Goal: Information Seeking & Learning: Learn about a topic

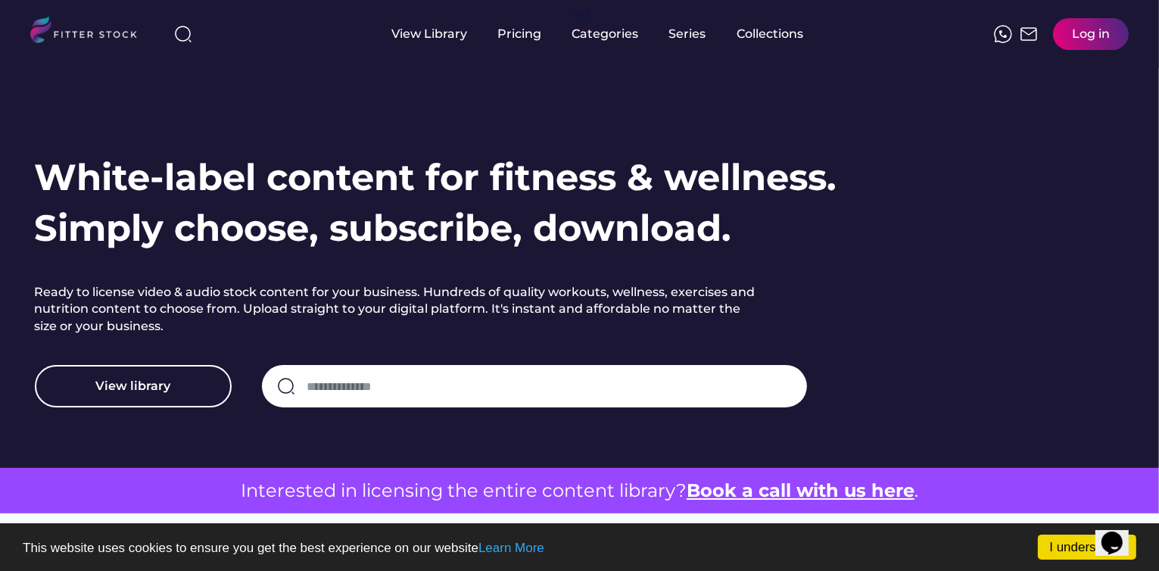
scroll to position [70, 0]
click at [336, 386] on input "input" at bounding box center [549, 386] width 484 height 32
type input "********"
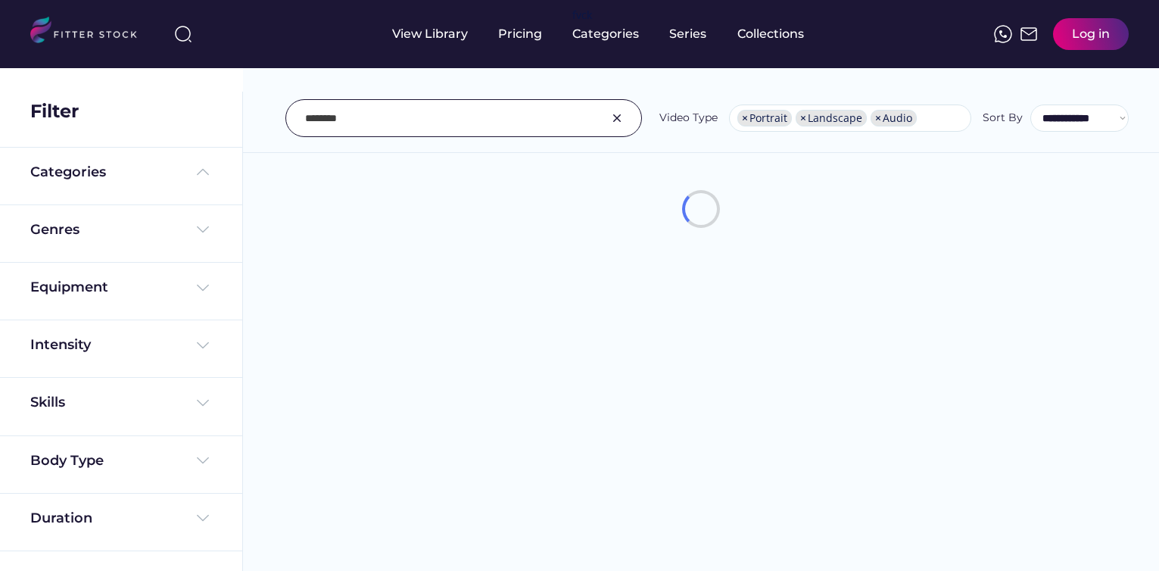
select select "**********"
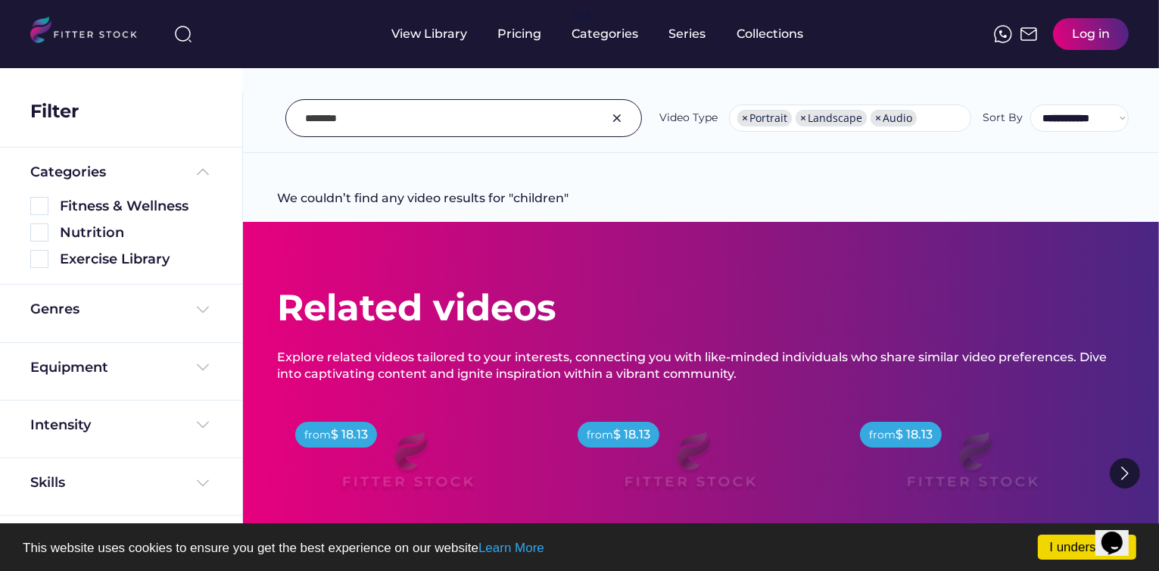
drag, startPoint x: 404, startPoint y: 109, endPoint x: 215, endPoint y: 110, distance: 189.2
click at [215, 110] on body "I understand! This website uses cookies to ensure you get the best experience o…" at bounding box center [579, 285] width 1159 height 571
type input "****"
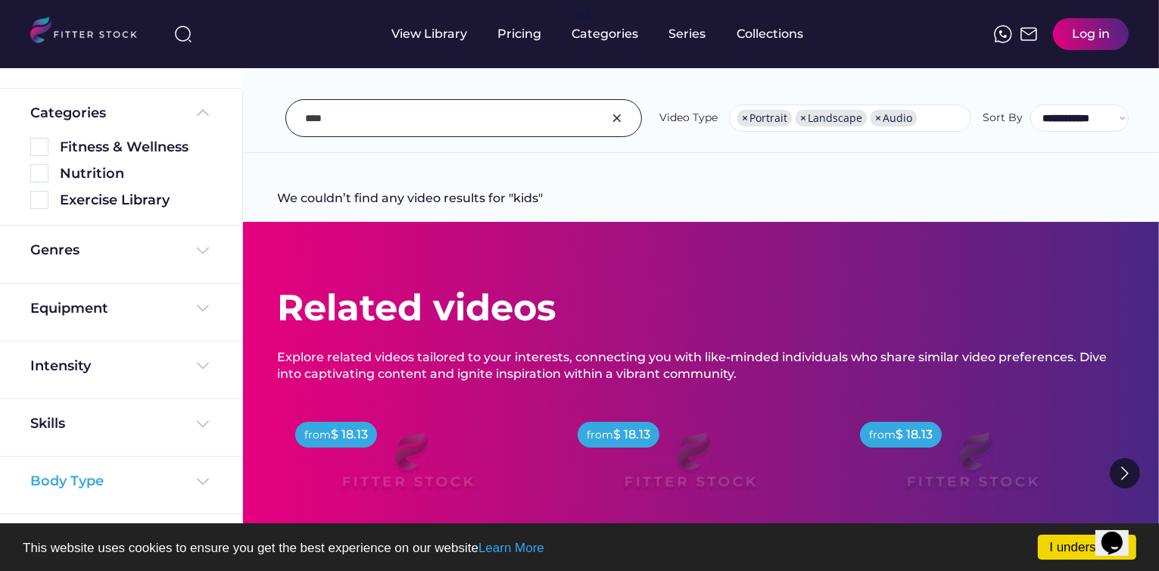
click at [194, 476] on img at bounding box center [203, 481] width 18 height 18
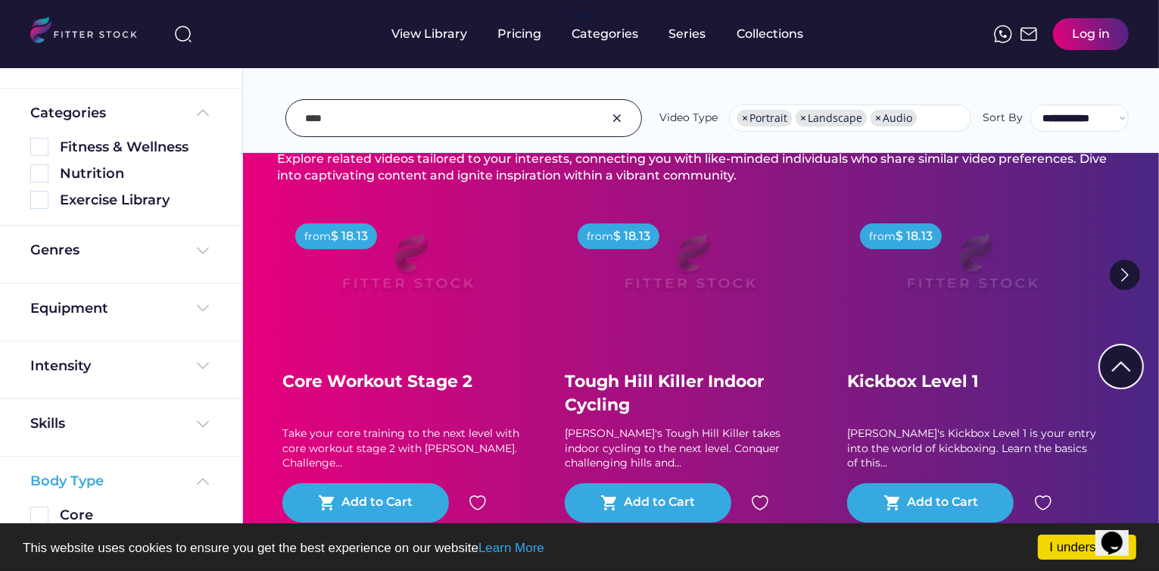
scroll to position [200, 0]
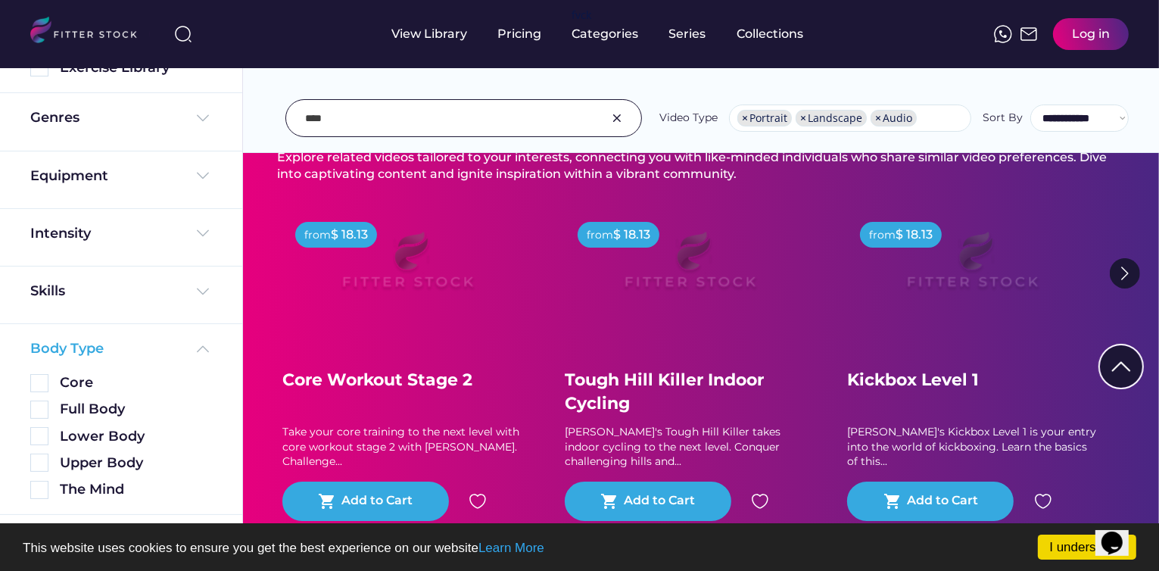
click at [197, 348] on img at bounding box center [203, 349] width 18 height 18
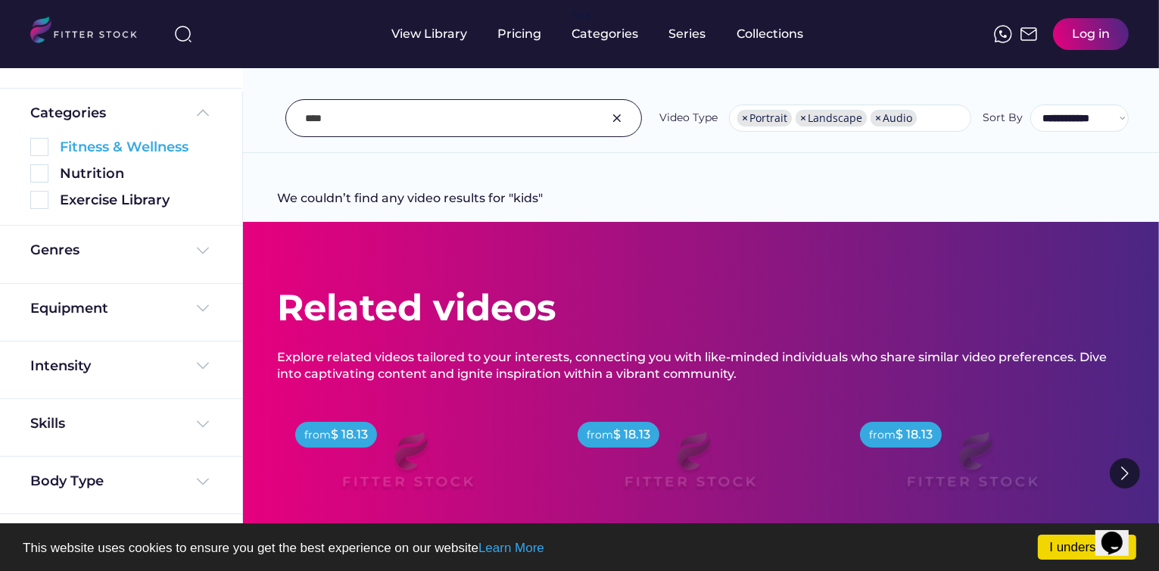
scroll to position [0, 0]
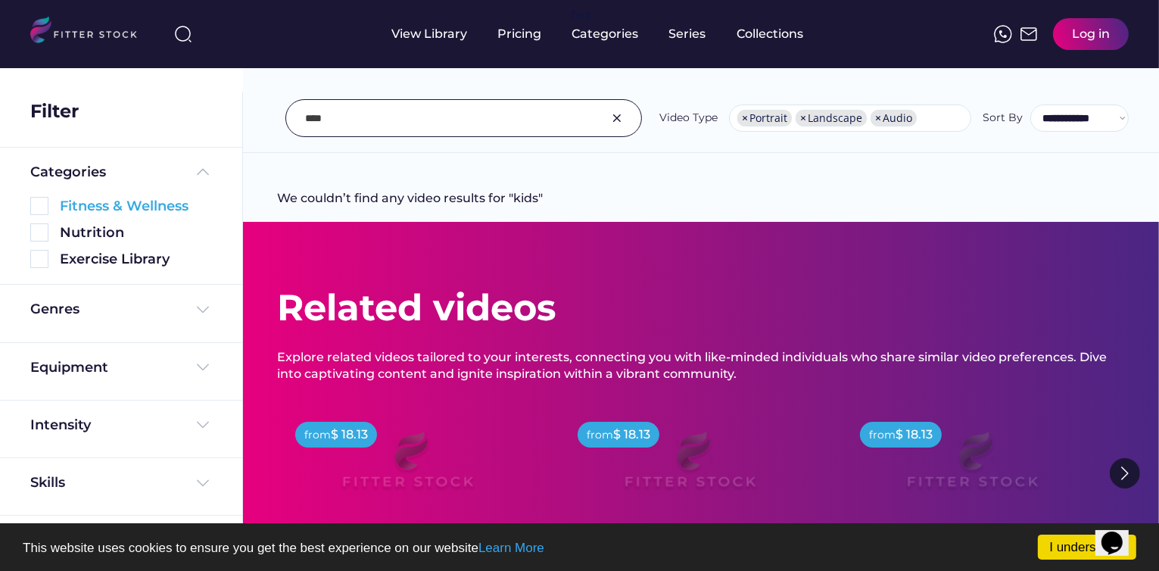
click at [122, 201] on div "Fitness & Wellness" at bounding box center [136, 206] width 152 height 19
click at [33, 202] on img at bounding box center [39, 206] width 18 height 18
click at [42, 205] on img at bounding box center [39, 206] width 18 height 18
click at [115, 177] on div "Categories" at bounding box center [121, 172] width 182 height 19
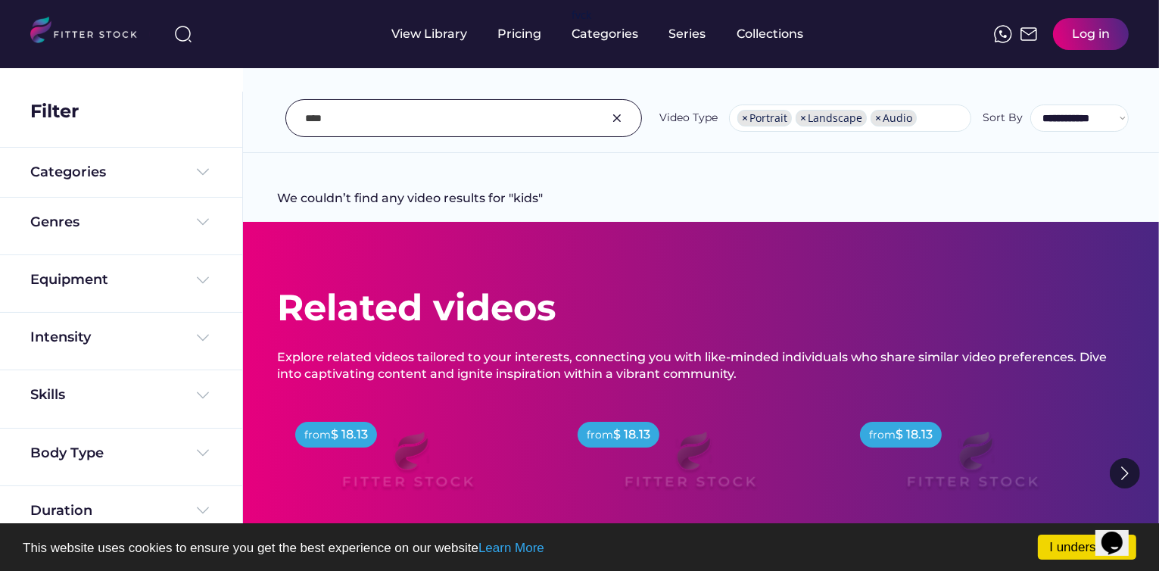
click at [638, 121] on div at bounding box center [463, 118] width 357 height 38
click at [619, 121] on img at bounding box center [617, 118] width 18 height 18
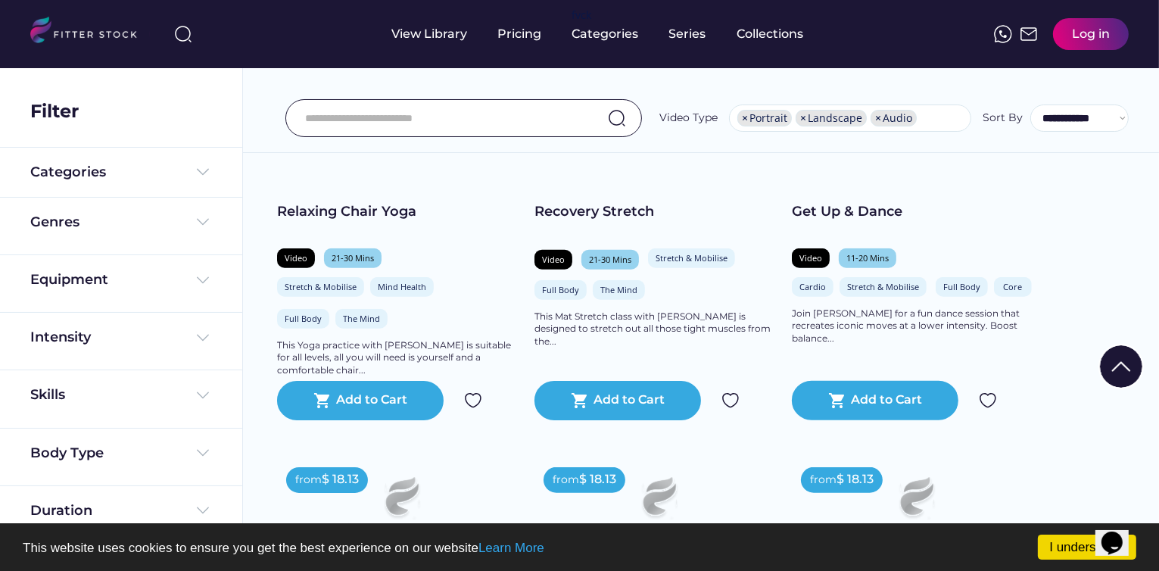
scroll to position [1574, 0]
